Goal: Task Accomplishment & Management: Use online tool/utility

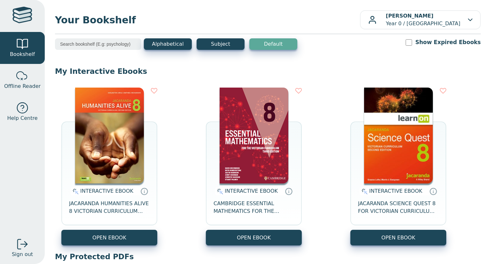
click at [104, 141] on img at bounding box center [109, 136] width 69 height 96
click at [116, 142] on img at bounding box center [109, 136] width 69 height 96
